Goal: Information Seeking & Learning: Learn about a topic

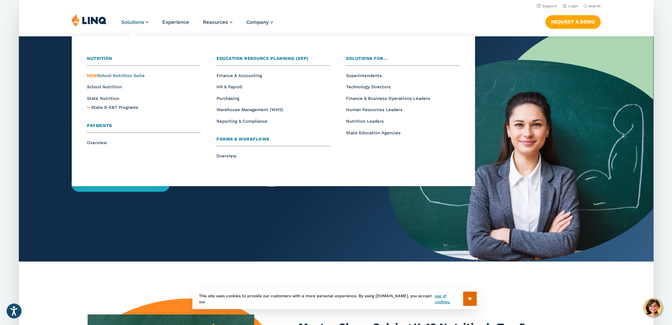
click at [121, 76] on span "NEW School Nutrition Suite" at bounding box center [116, 75] width 58 height 5
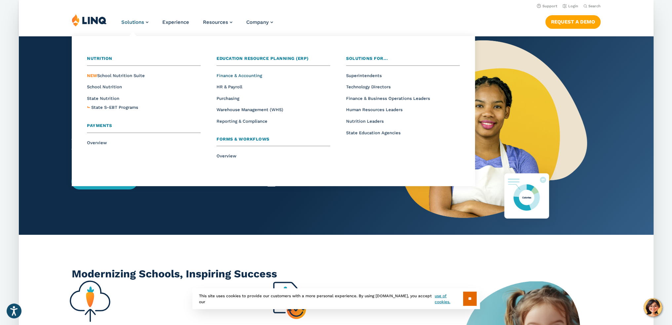
click at [238, 75] on span "Finance & Accounting" at bounding box center [239, 75] width 46 height 5
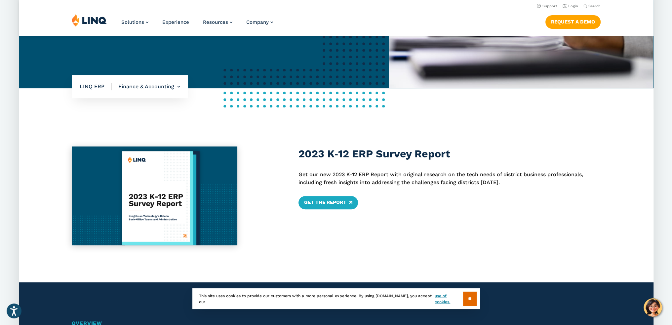
scroll to position [247, 0]
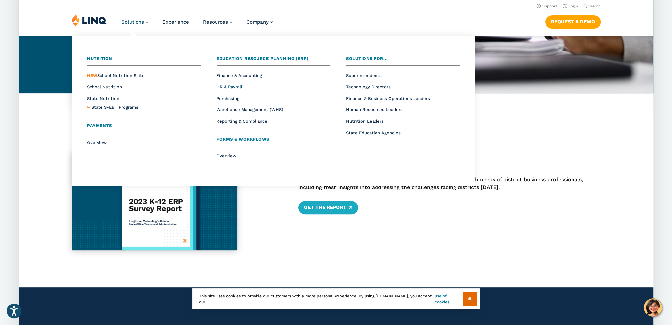
click at [221, 86] on span "HR & Payroll" at bounding box center [229, 86] width 26 height 5
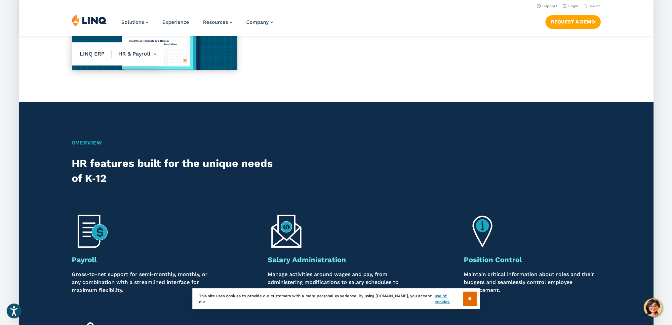
scroll to position [138, 0]
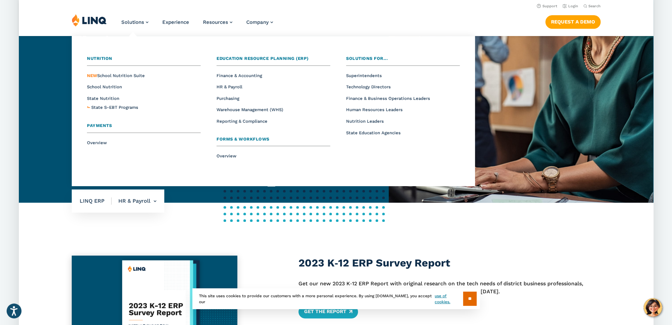
click at [220, 95] on li "Purchasing" at bounding box center [273, 98] width 114 height 9
click at [221, 98] on span "Purchasing" at bounding box center [227, 98] width 23 height 5
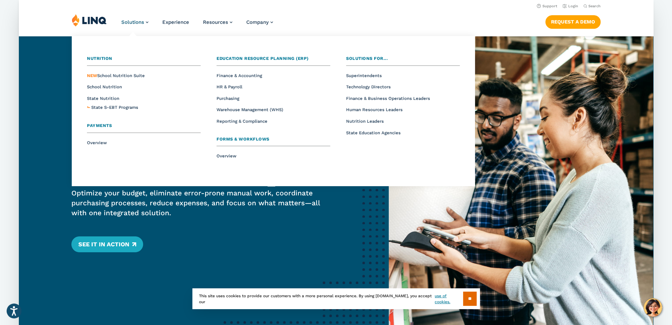
click at [241, 139] on span "Forms & Workflows" at bounding box center [242, 138] width 53 height 5
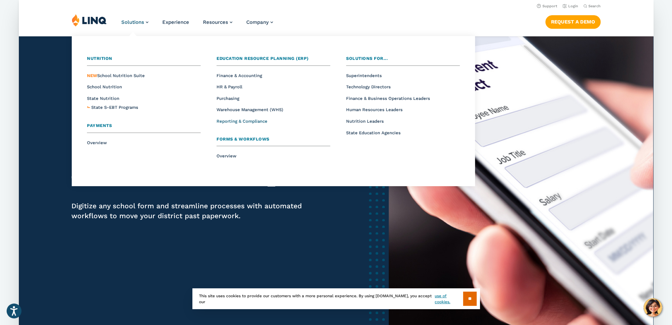
click at [243, 120] on span "Reporting & Compliance" at bounding box center [241, 121] width 51 height 5
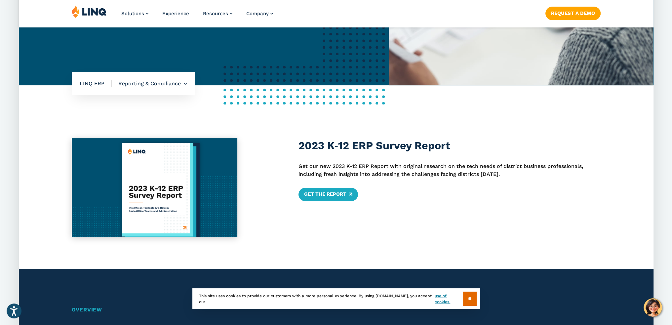
scroll to position [281, 0]
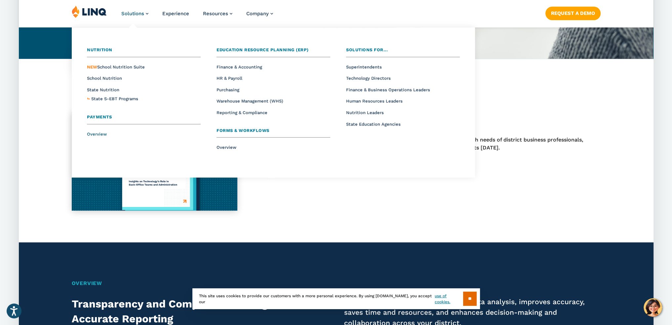
click at [95, 132] on span "Overview" at bounding box center [97, 133] width 20 height 5
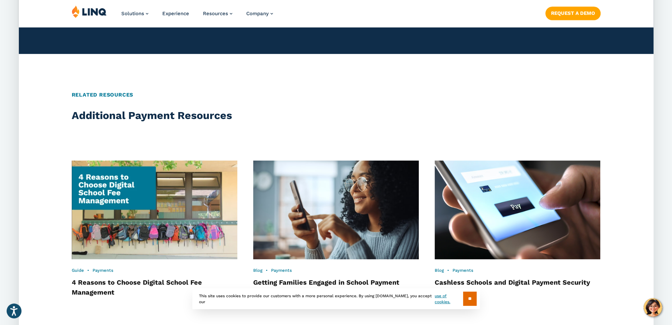
scroll to position [1383, 0]
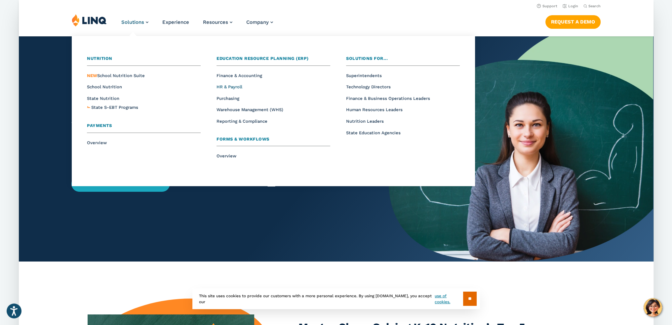
click at [233, 88] on span "HR & Payroll" at bounding box center [229, 86] width 26 height 5
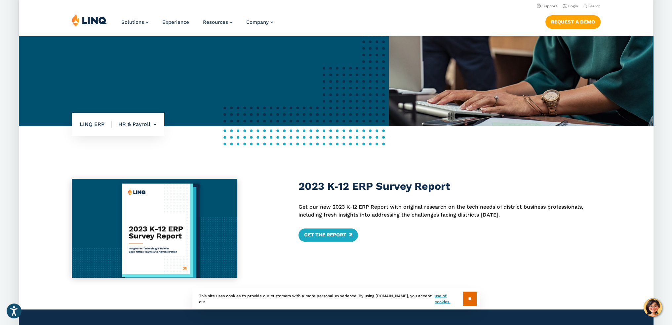
scroll to position [165, 0]
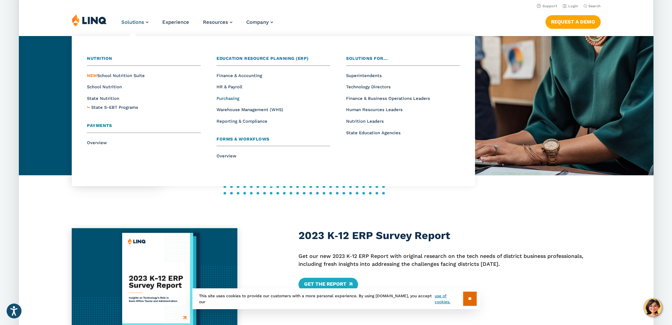
click at [232, 99] on span "Purchasing" at bounding box center [227, 98] width 23 height 5
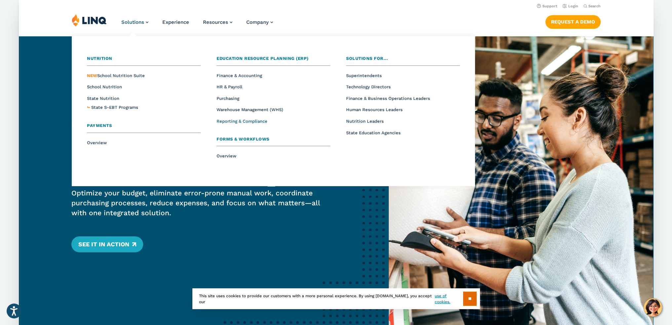
click at [241, 120] on span "Reporting & Compliance" at bounding box center [241, 121] width 51 height 5
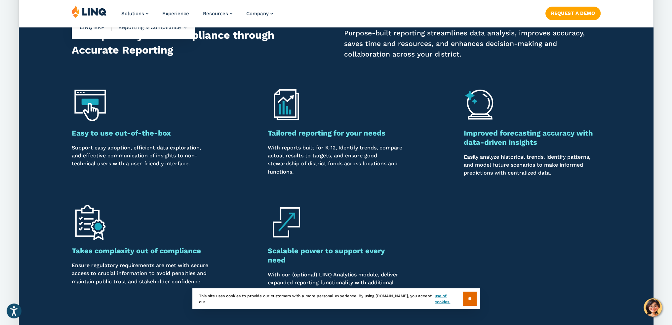
scroll to position [562, 0]
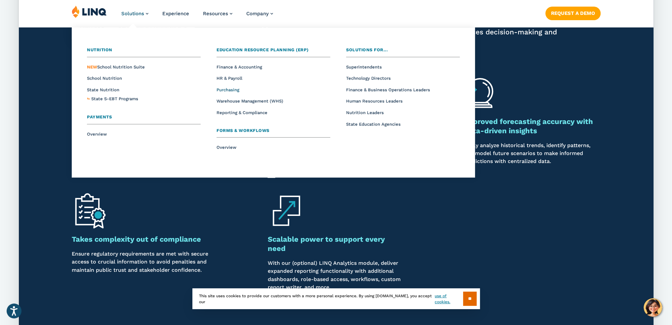
click at [232, 90] on span "Purchasing" at bounding box center [227, 89] width 23 height 5
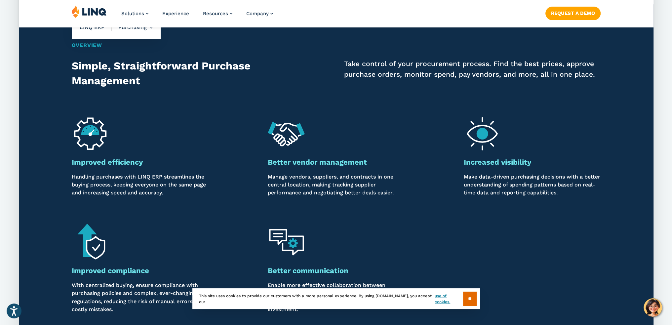
scroll to position [595, 0]
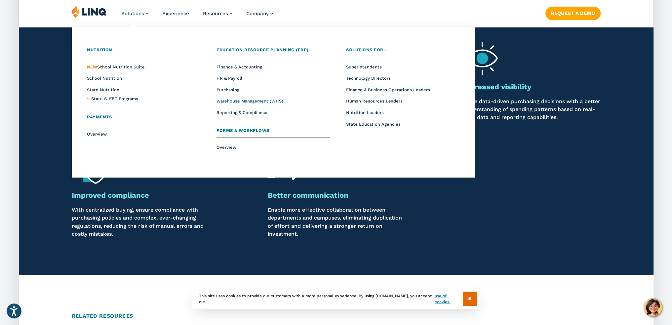
click at [243, 99] on span "Warehouse Management (WHS)" at bounding box center [249, 100] width 67 height 5
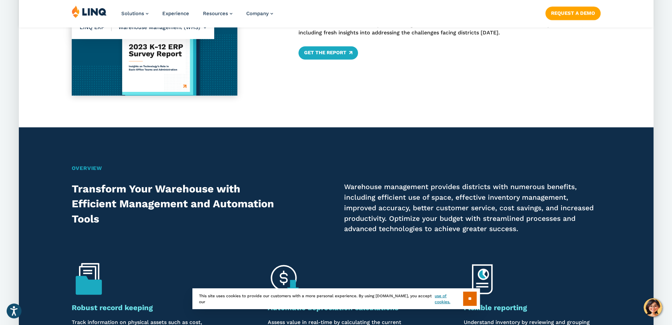
scroll to position [562, 0]
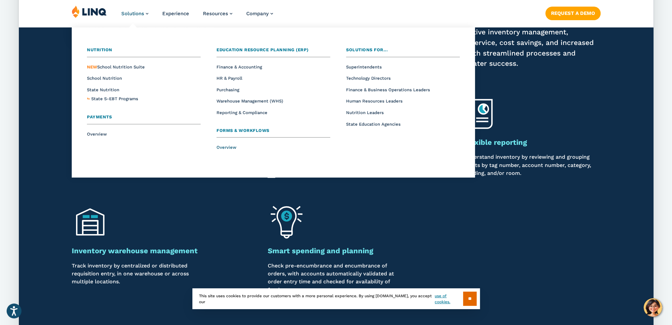
click at [231, 147] on span "Overview" at bounding box center [226, 147] width 20 height 5
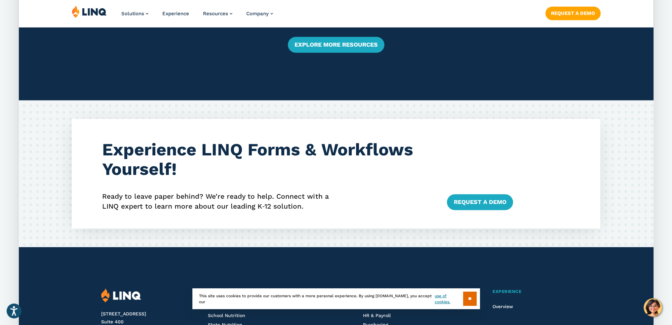
scroll to position [1420, 0]
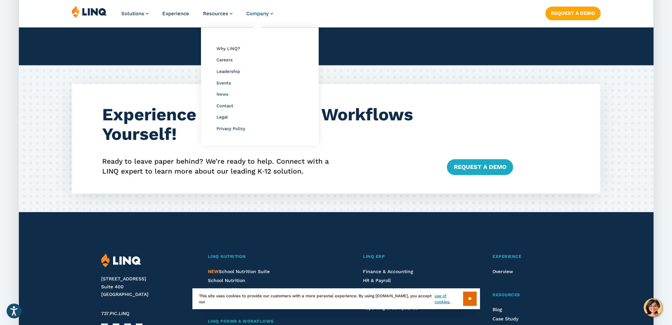
click at [223, 96] on span "News" at bounding box center [222, 93] width 12 height 5
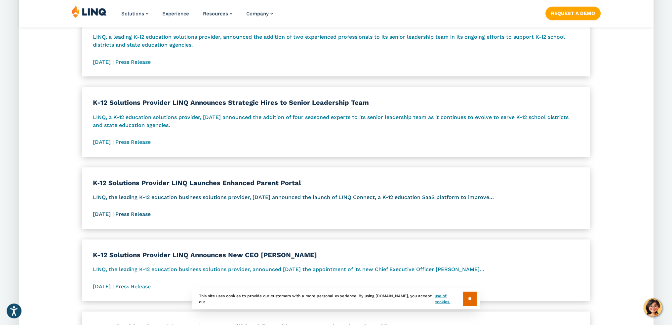
scroll to position [661, 0]
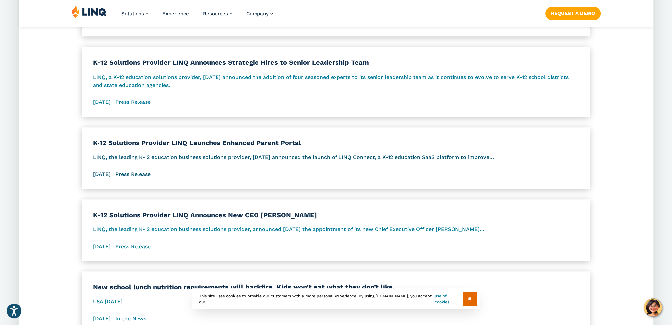
click at [217, 158] on p "LINQ, the leading K-12 education business solutions provider, [DATE] announced …" at bounding box center [336, 157] width 486 height 8
